Goal: Task Accomplishment & Management: Manage account settings

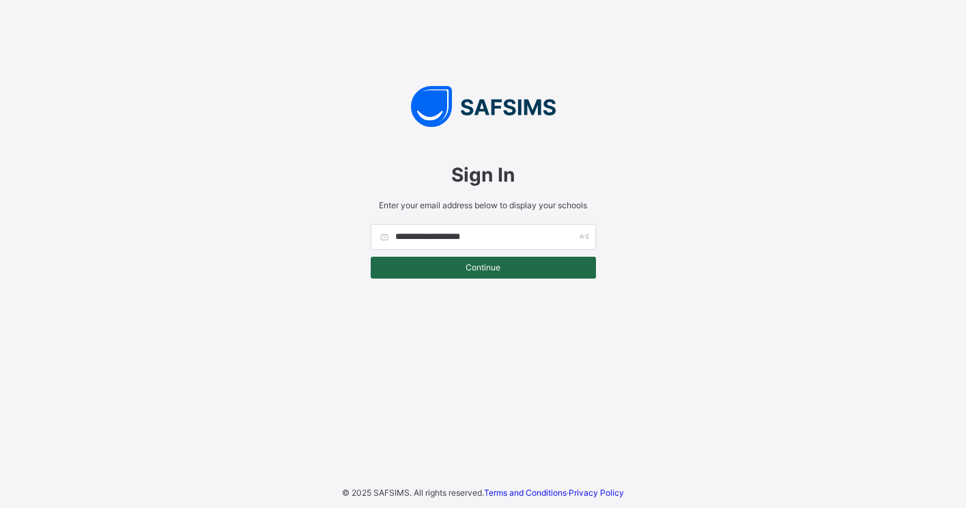
type input "**********"
click at [454, 274] on div "Continue" at bounding box center [483, 268] width 225 height 22
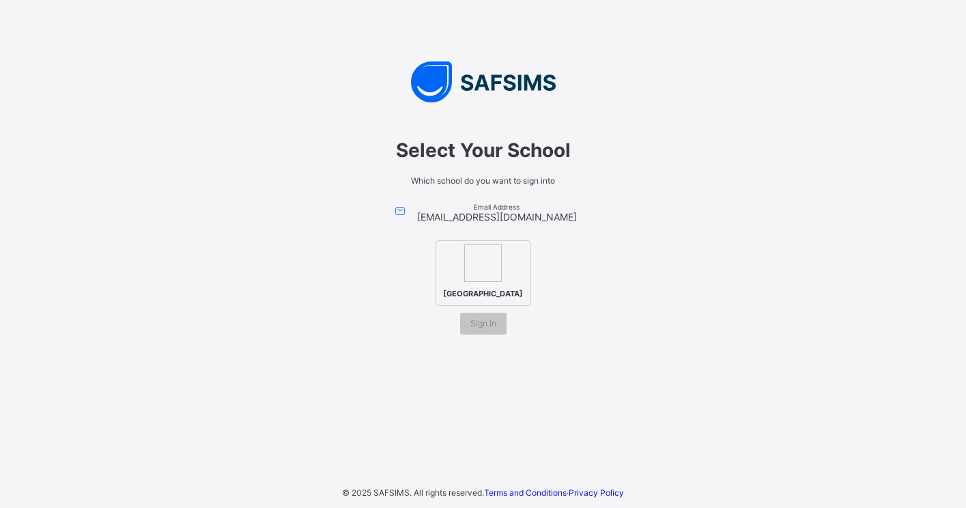
click at [484, 274] on img at bounding box center [483, 263] width 38 height 38
click at [485, 328] on span "Sign In" at bounding box center [483, 323] width 26 height 10
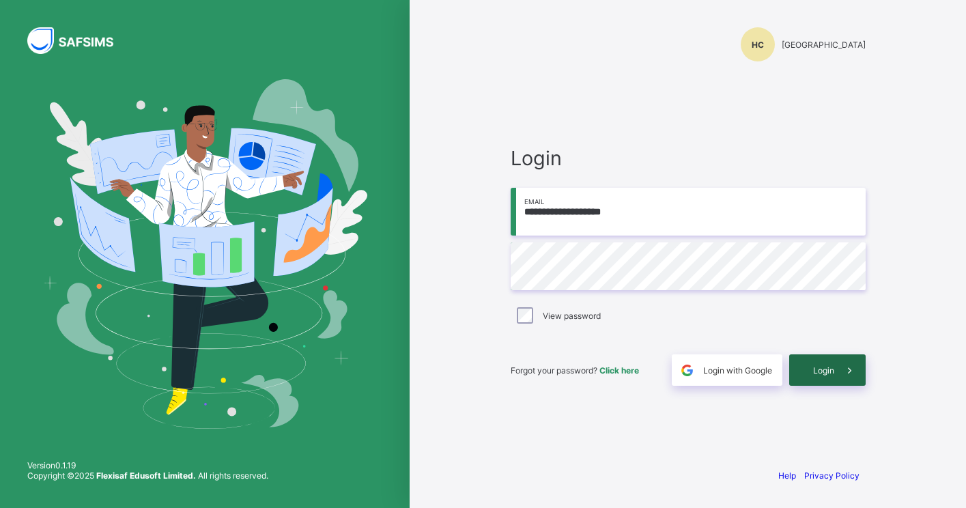
click at [813, 373] on span "Login" at bounding box center [823, 370] width 21 height 10
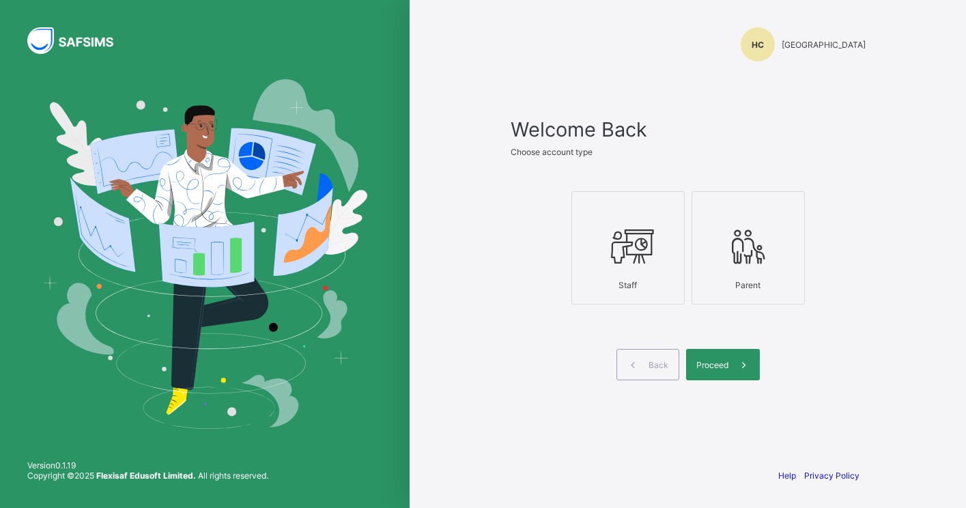
click at [643, 271] on div at bounding box center [628, 246] width 98 height 54
click at [701, 364] on span "Proceed" at bounding box center [712, 365] width 32 height 10
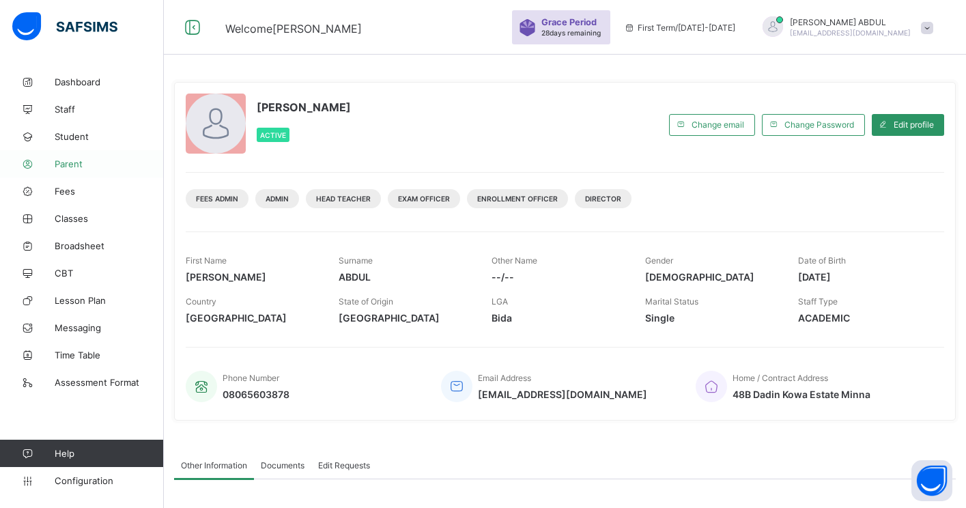
click at [86, 166] on span "Parent" at bounding box center [109, 163] width 109 height 11
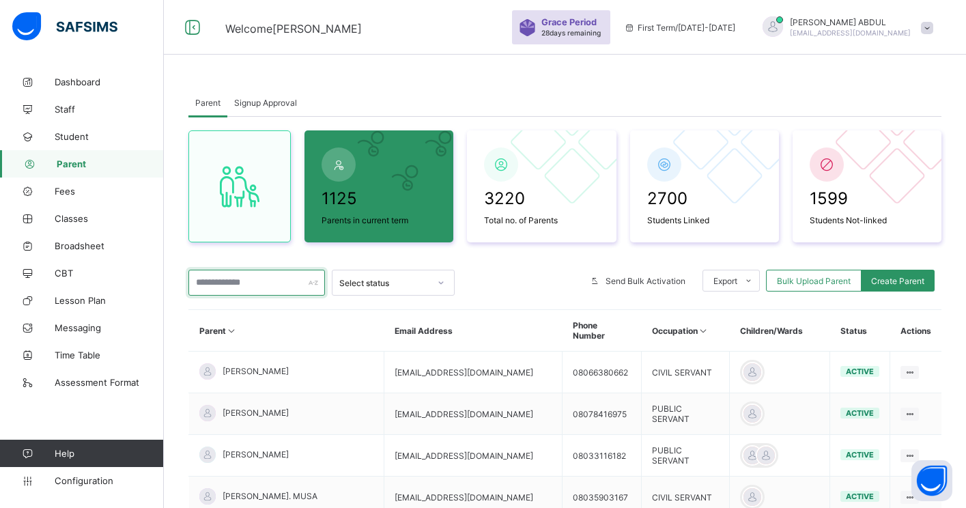
click at [272, 288] on input "text" at bounding box center [256, 283] width 136 height 26
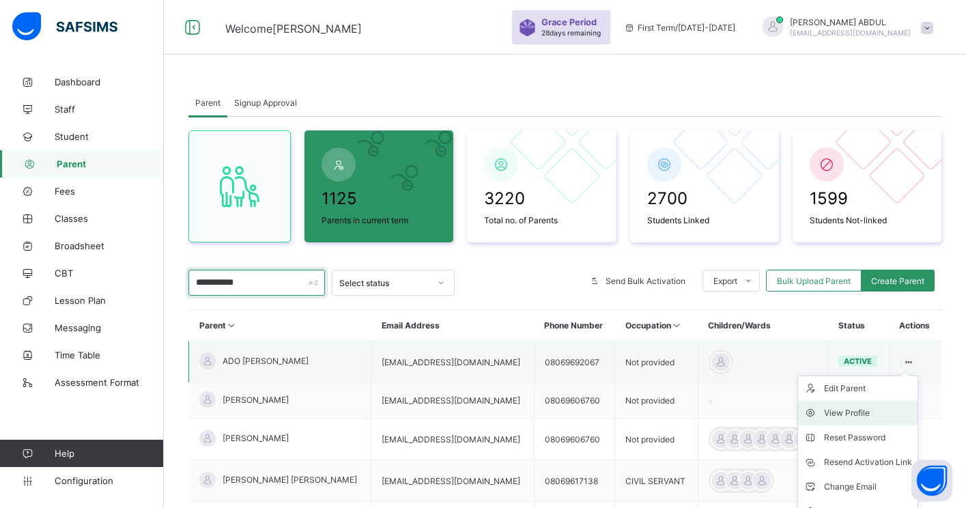
type input "**********"
click at [855, 410] on div "View Profile" at bounding box center [868, 413] width 88 height 14
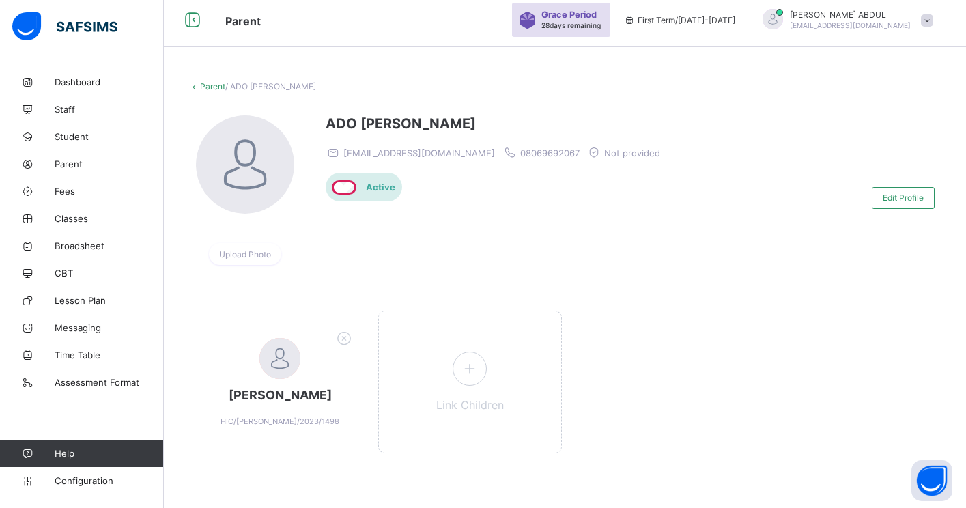
scroll to position [8, 0]
click at [885, 201] on span "Edit Profile" at bounding box center [902, 197] width 41 height 10
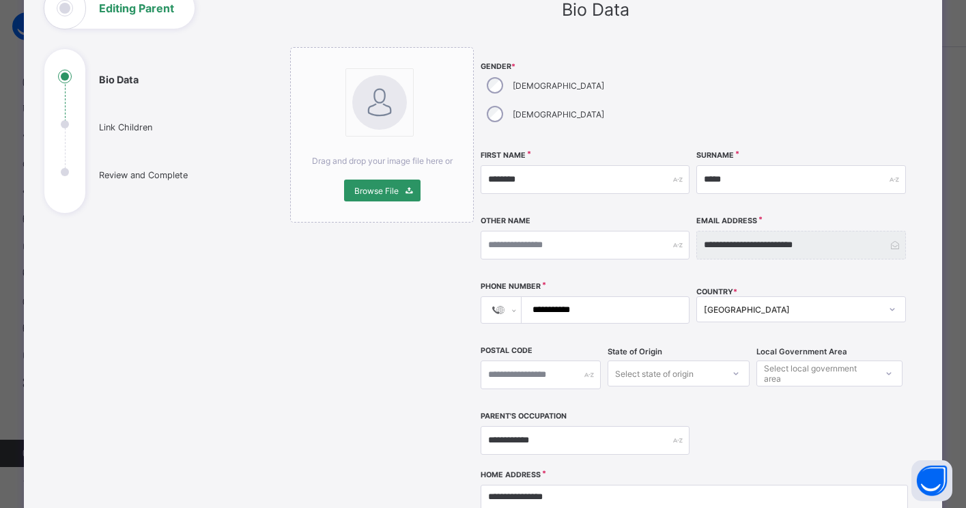
scroll to position [0, 0]
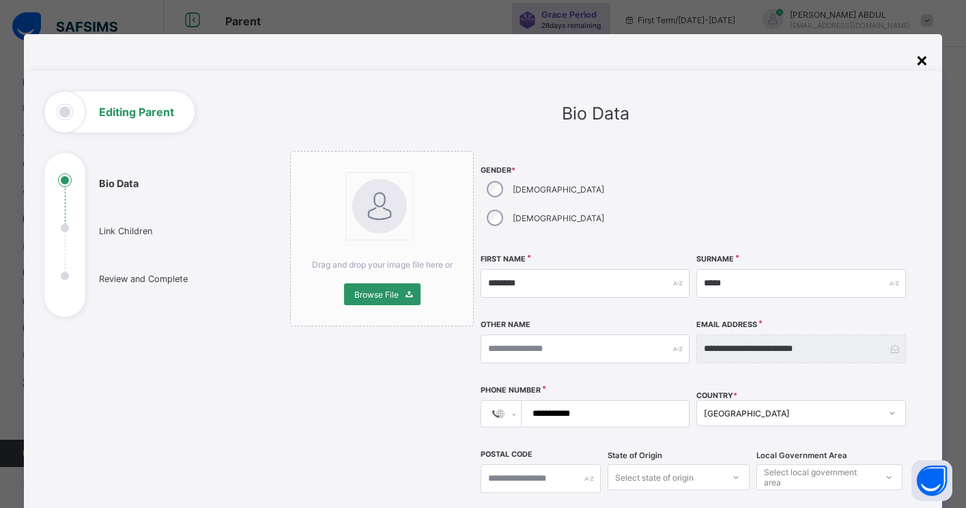
click at [921, 61] on div "×" at bounding box center [921, 59] width 13 height 23
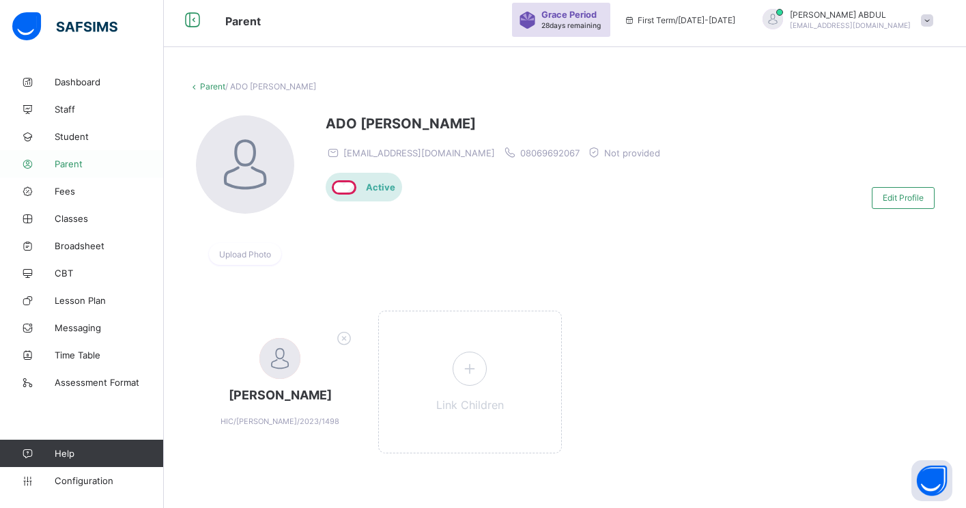
click at [91, 158] on span "Parent" at bounding box center [109, 163] width 109 height 11
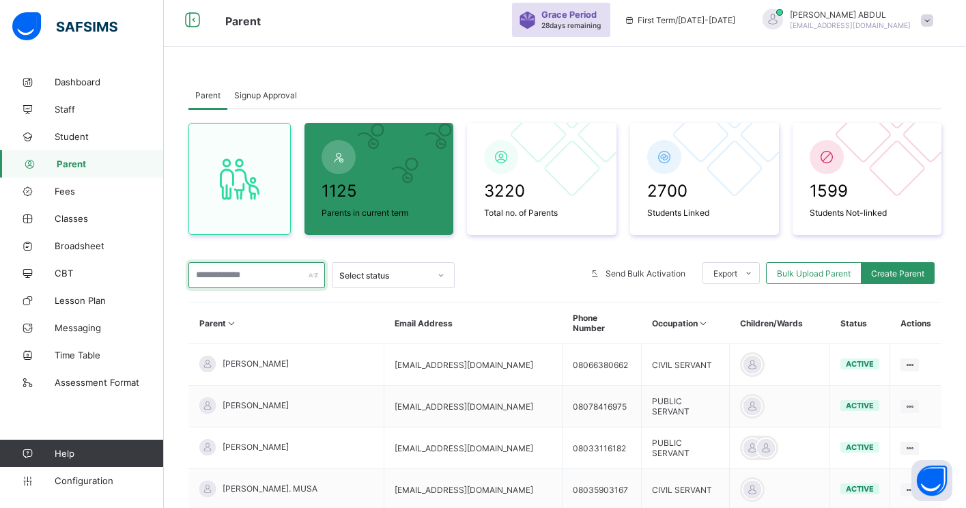
click at [252, 286] on input "text" at bounding box center [256, 275] width 136 height 26
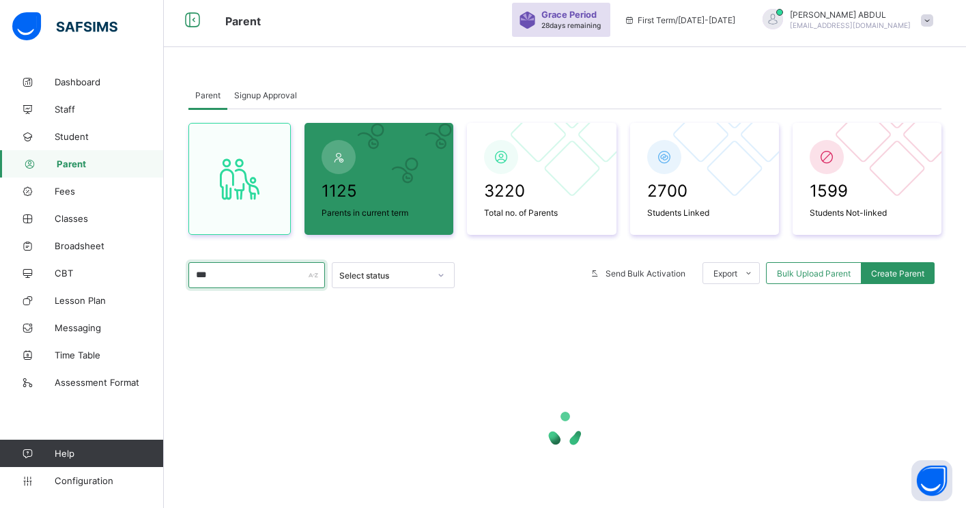
type input "***"
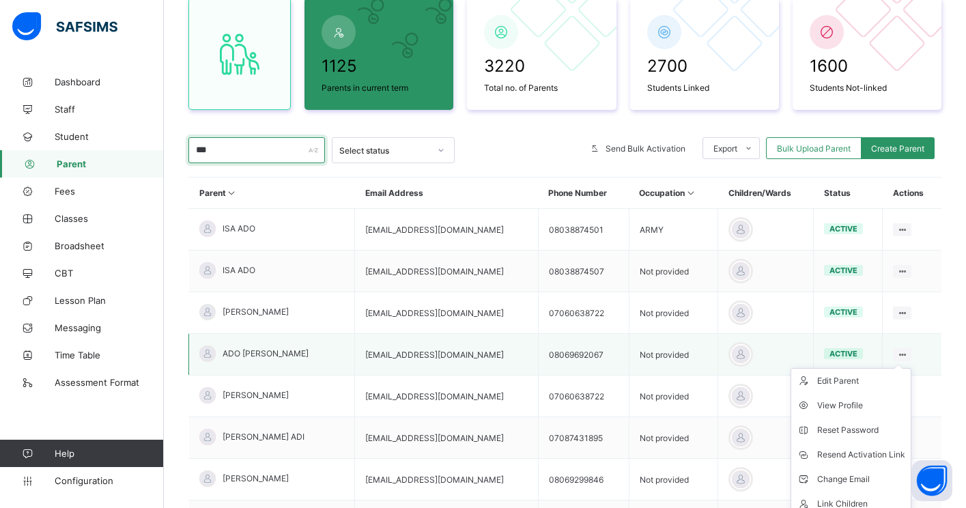
scroll to position [141, 0]
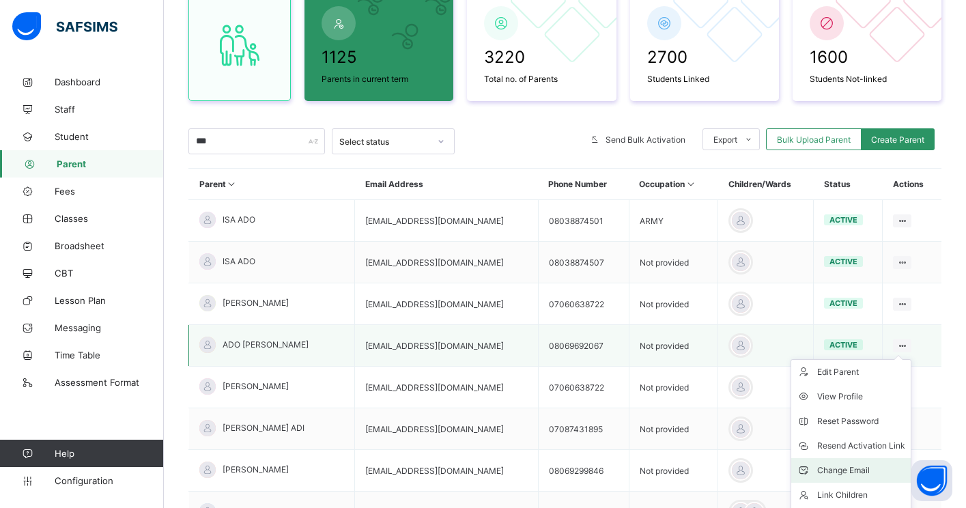
click at [863, 465] on div "Change Email" at bounding box center [861, 470] width 88 height 14
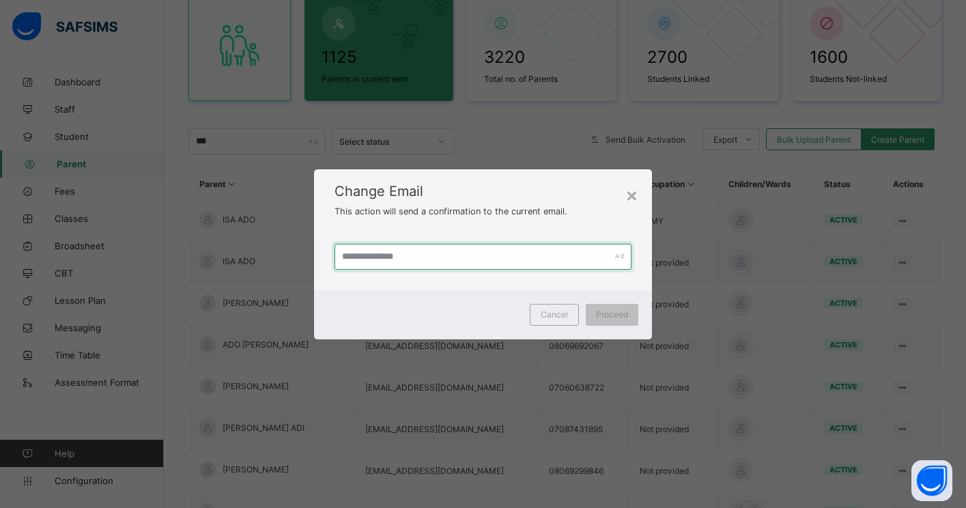
click at [502, 254] on input "text" at bounding box center [482, 257] width 297 height 26
type input "**********"
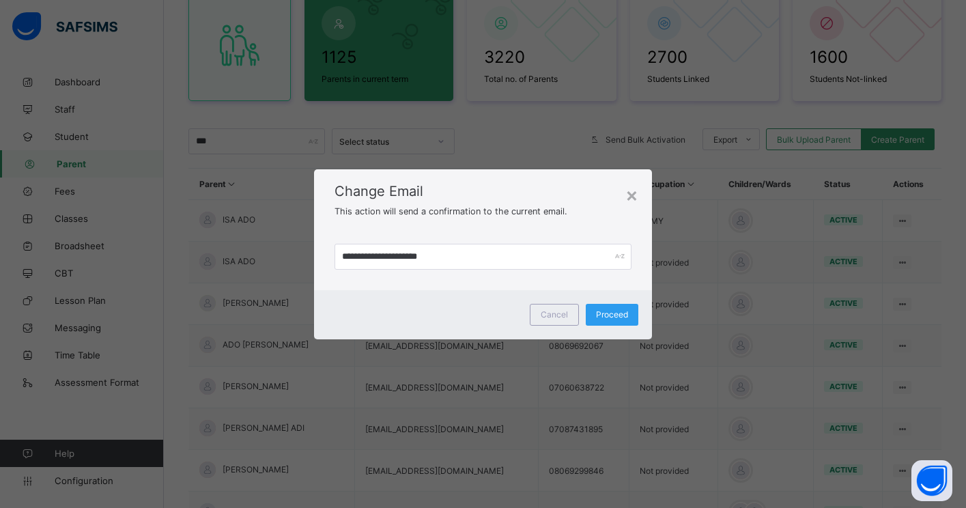
click at [599, 317] on span "Proceed" at bounding box center [612, 314] width 32 height 10
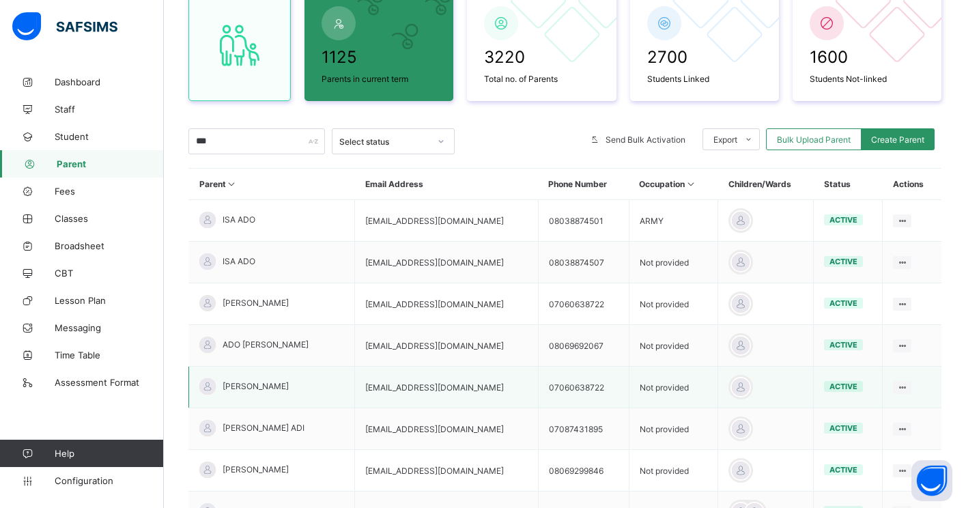
click at [497, 390] on td "[EMAIL_ADDRESS][DOMAIN_NAME]" at bounding box center [447, 387] width 184 height 42
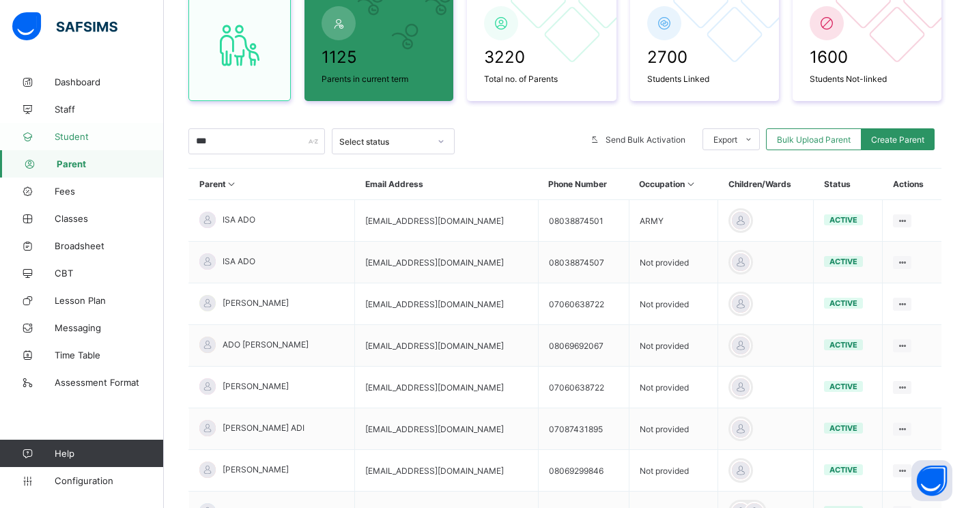
click at [90, 142] on link "Student" at bounding box center [82, 136] width 164 height 27
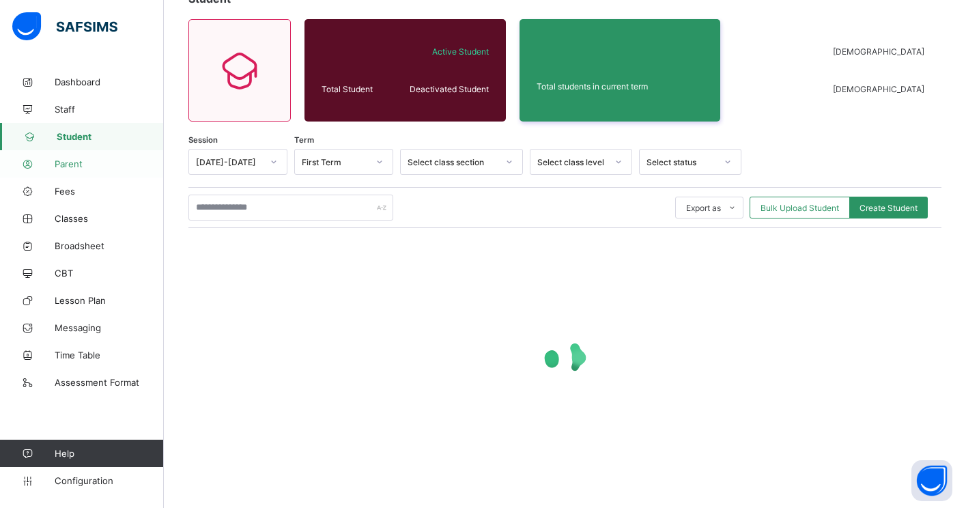
click at [83, 160] on span "Parent" at bounding box center [109, 163] width 109 height 11
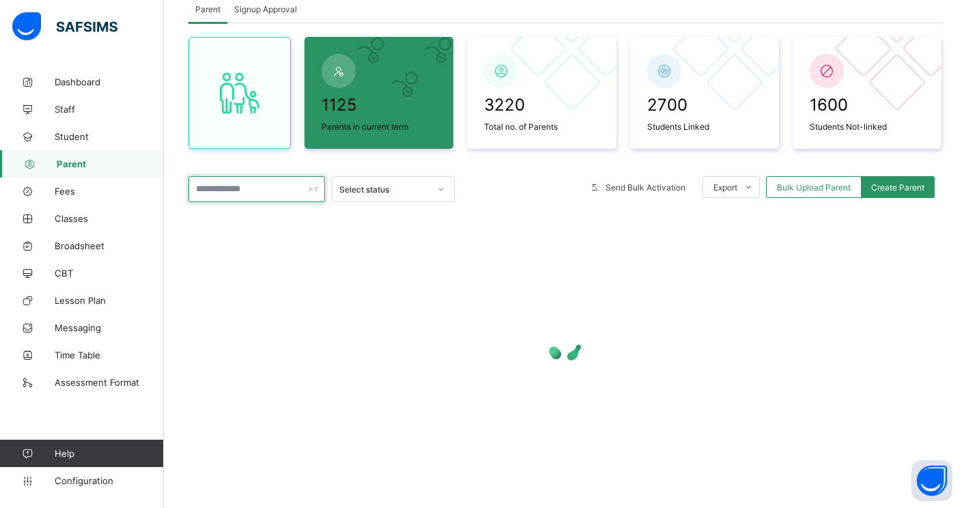
click at [212, 190] on input "text" at bounding box center [256, 189] width 136 height 26
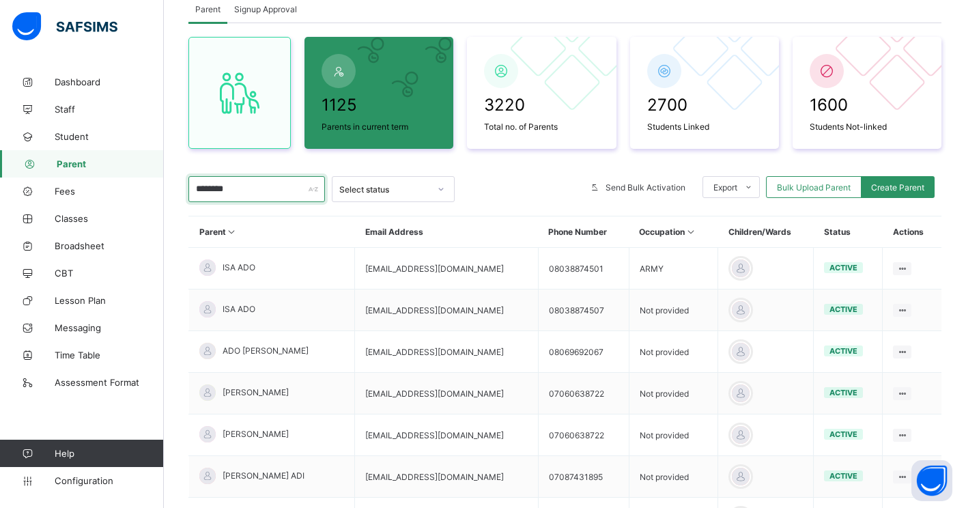
scroll to position [141, 0]
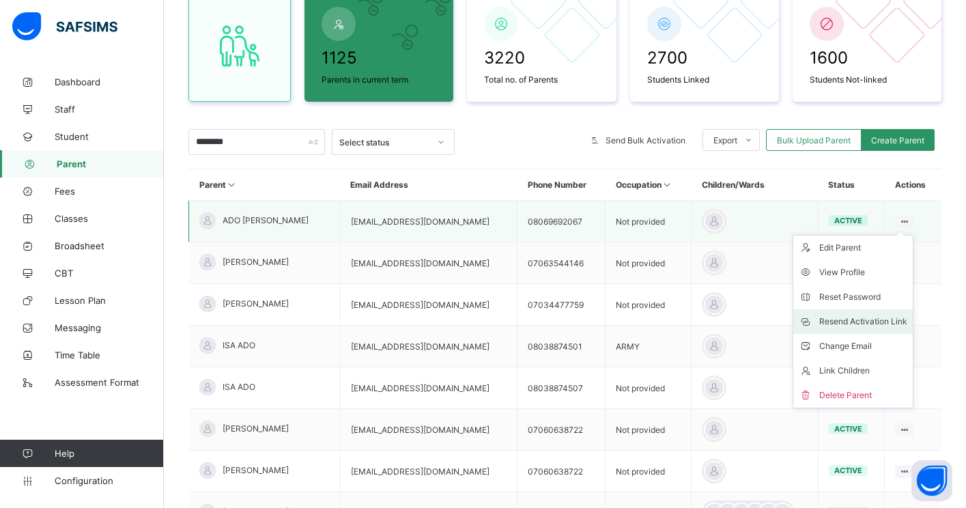
click at [867, 319] on div "Resend Activation Link" at bounding box center [863, 322] width 88 height 14
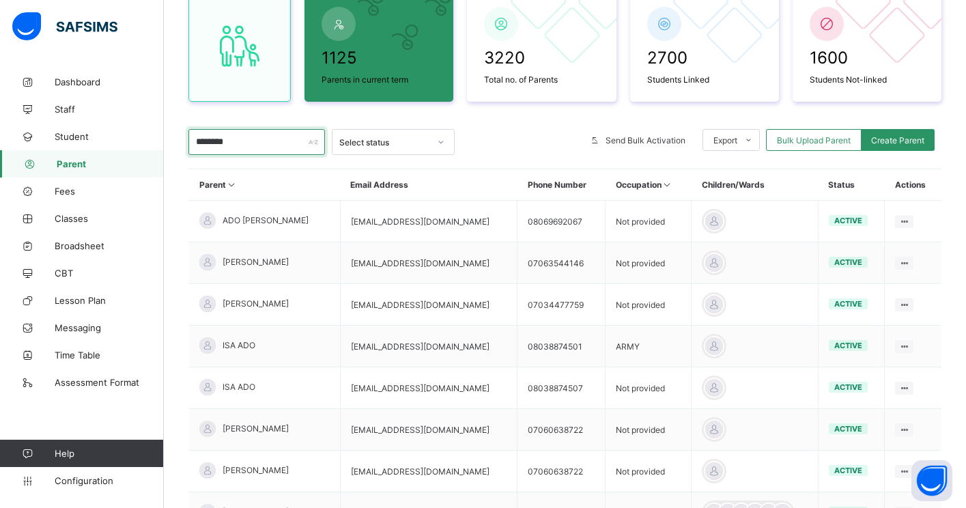
click at [263, 139] on input "********" at bounding box center [256, 142] width 136 height 26
type input "*"
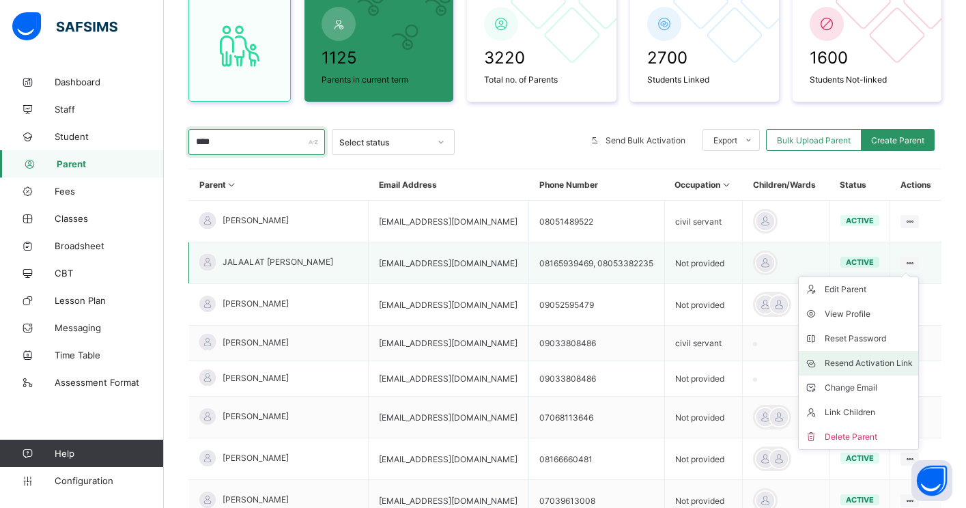
type input "****"
click at [863, 364] on div "Resend Activation Link" at bounding box center [868, 363] width 88 height 14
